Goal: Transaction & Acquisition: Download file/media

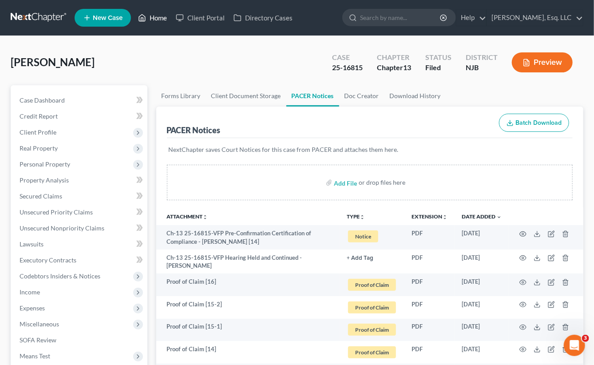
click at [159, 14] on link "Home" at bounding box center [153, 18] width 38 height 16
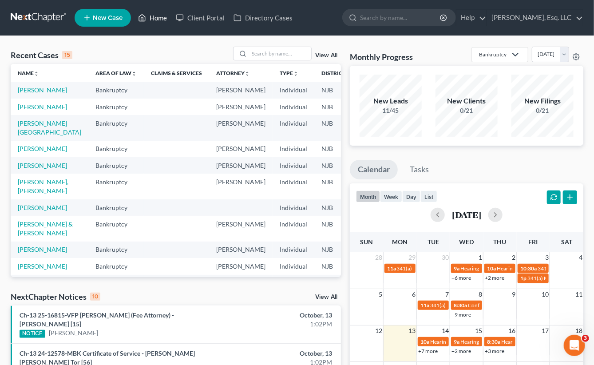
click at [166, 19] on link "Home" at bounding box center [153, 18] width 38 height 16
click at [249, 51] on input "search" at bounding box center [280, 53] width 62 height 13
click at [36, 92] on link "[PERSON_NAME]" at bounding box center [42, 90] width 49 height 8
select select "0"
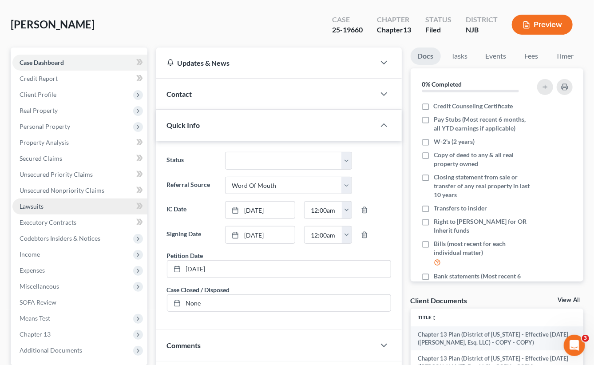
scroll to position [215, 0]
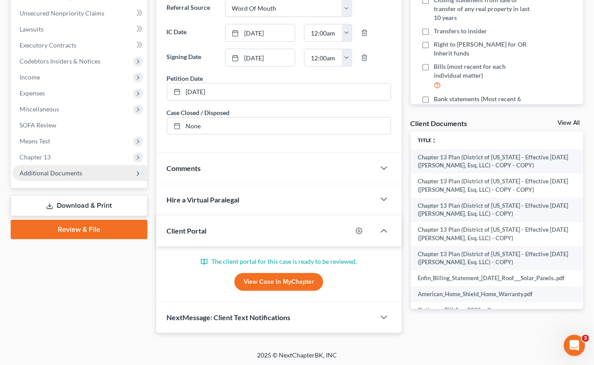
click at [55, 174] on span "Additional Documents" at bounding box center [51, 173] width 63 height 8
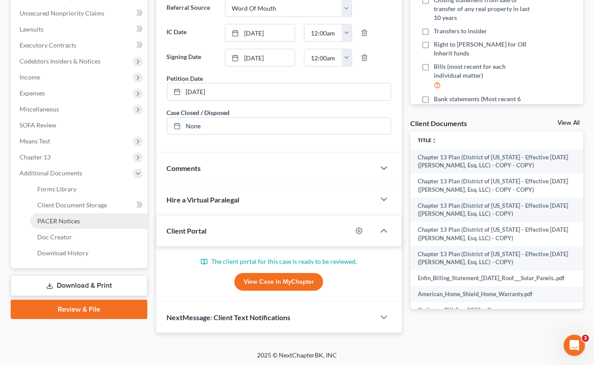
drag, startPoint x: 65, startPoint y: 217, endPoint x: 204, endPoint y: 192, distance: 141.1
click at [66, 217] on span "PACER Notices" at bounding box center [58, 221] width 43 height 8
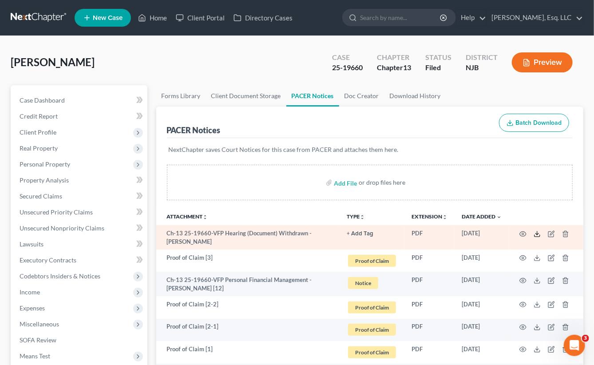
click at [538, 231] on icon at bounding box center [536, 233] width 7 height 7
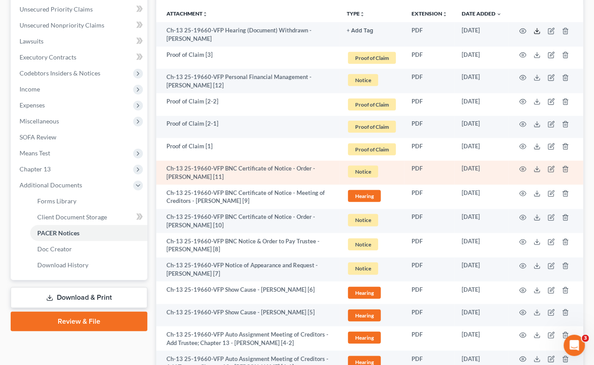
scroll to position [354, 0]
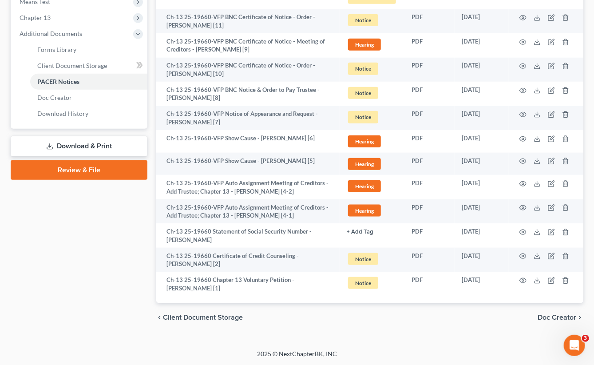
click at [340, 329] on div "chevron_left Client Document Storage Doc Creator chevron_right" at bounding box center [369, 317] width 427 height 28
